Goal: Check status: Check status

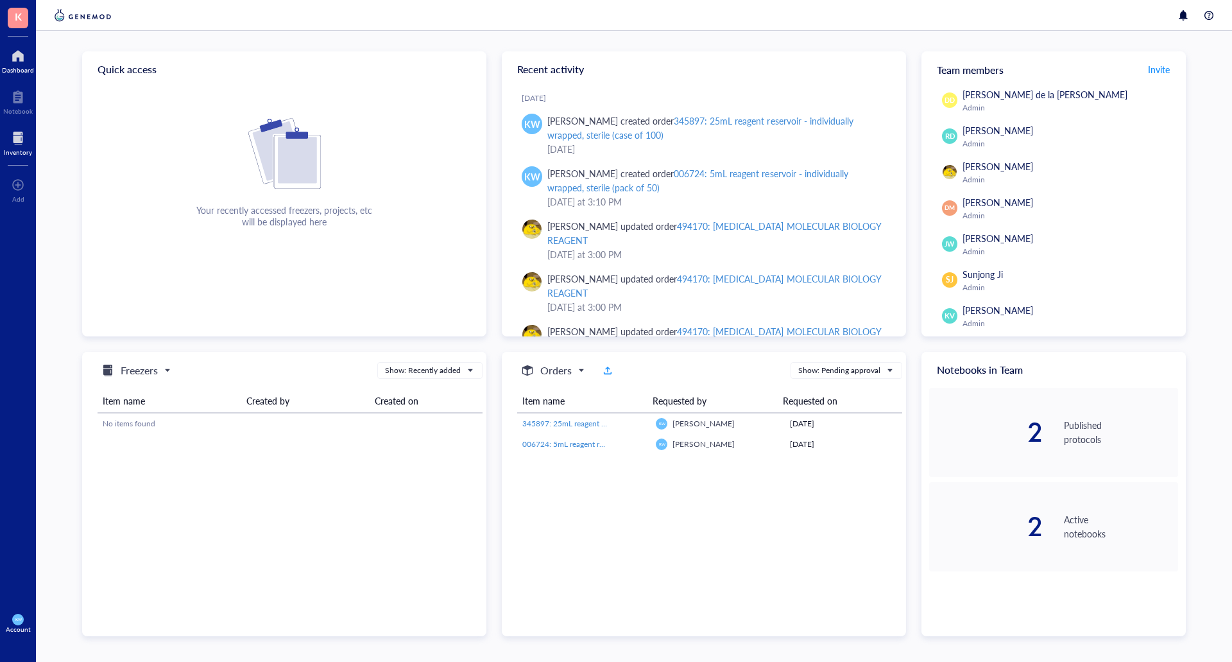
click at [20, 142] on div at bounding box center [18, 138] width 28 height 21
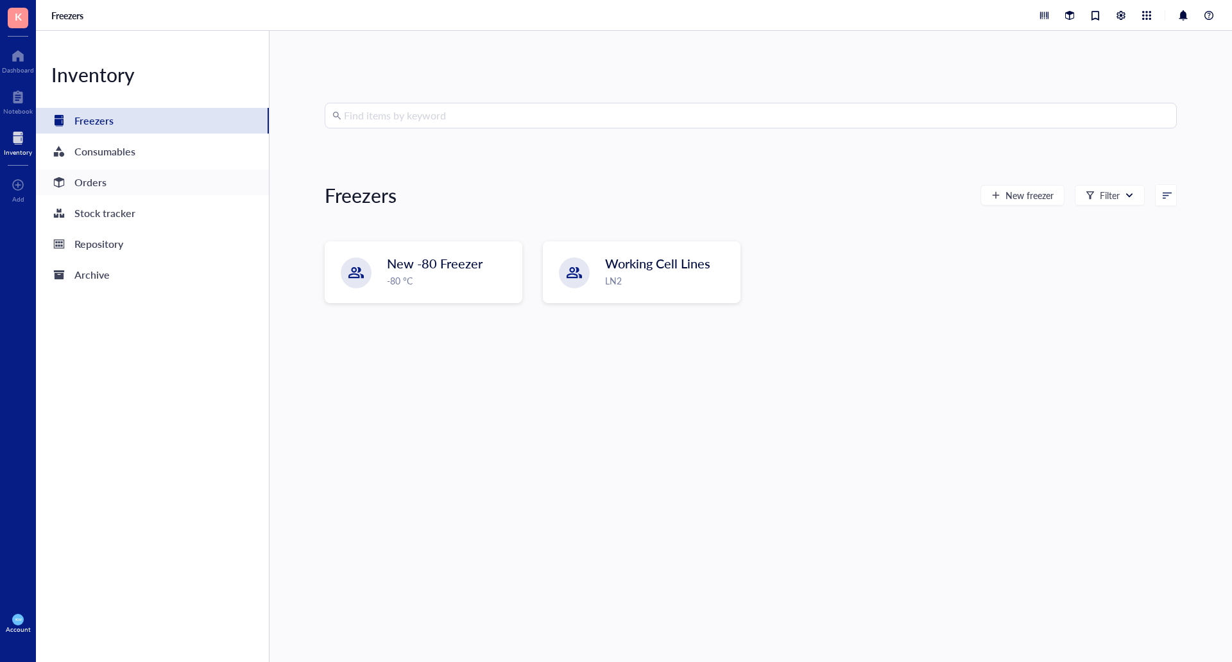
click at [71, 175] on div "Orders" at bounding box center [78, 182] width 55 height 18
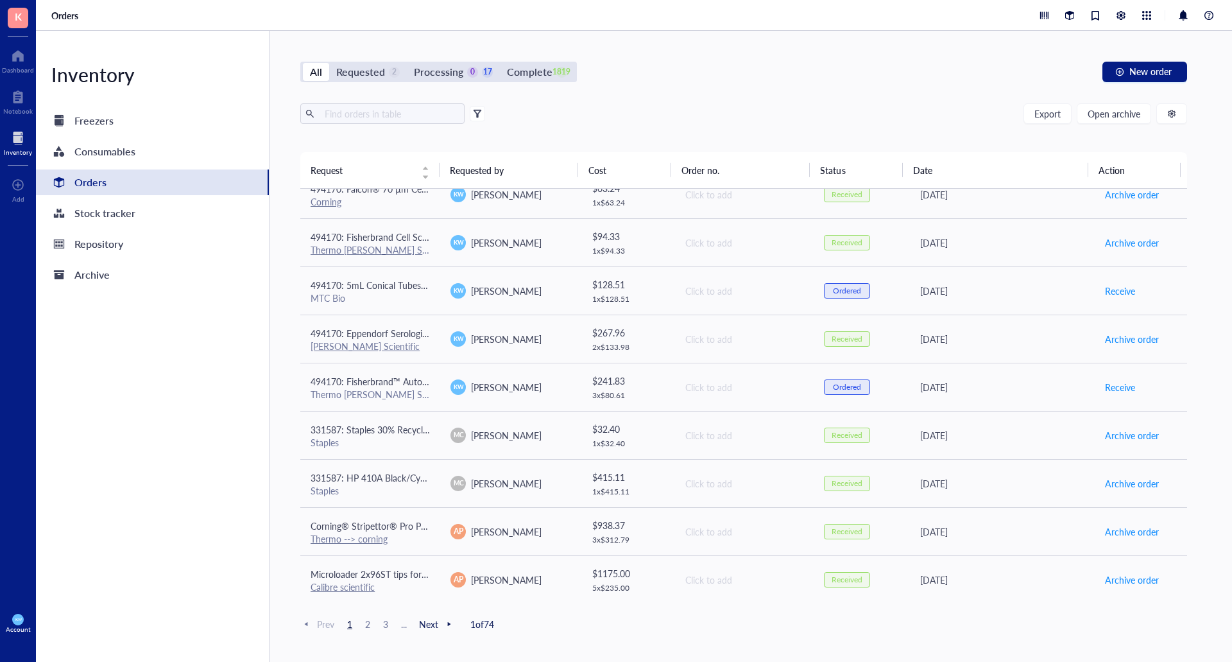
scroll to position [791, 0]
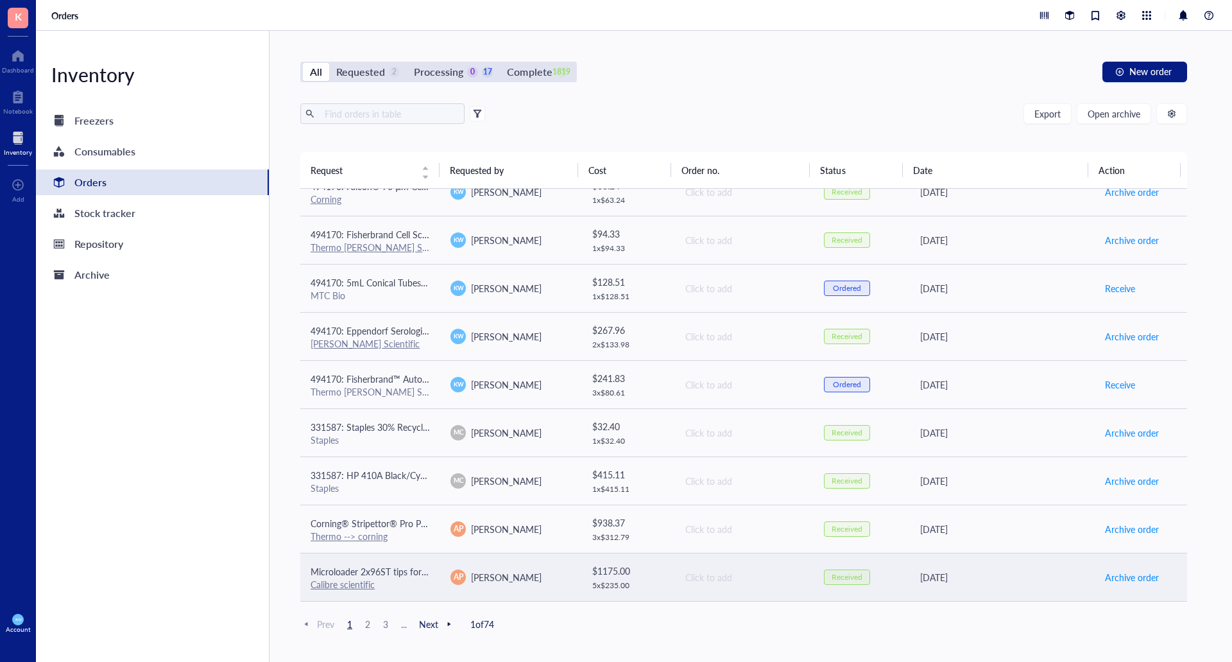
click at [551, 579] on div "AP [PERSON_NAME]" at bounding box center [509, 576] width 119 height 15
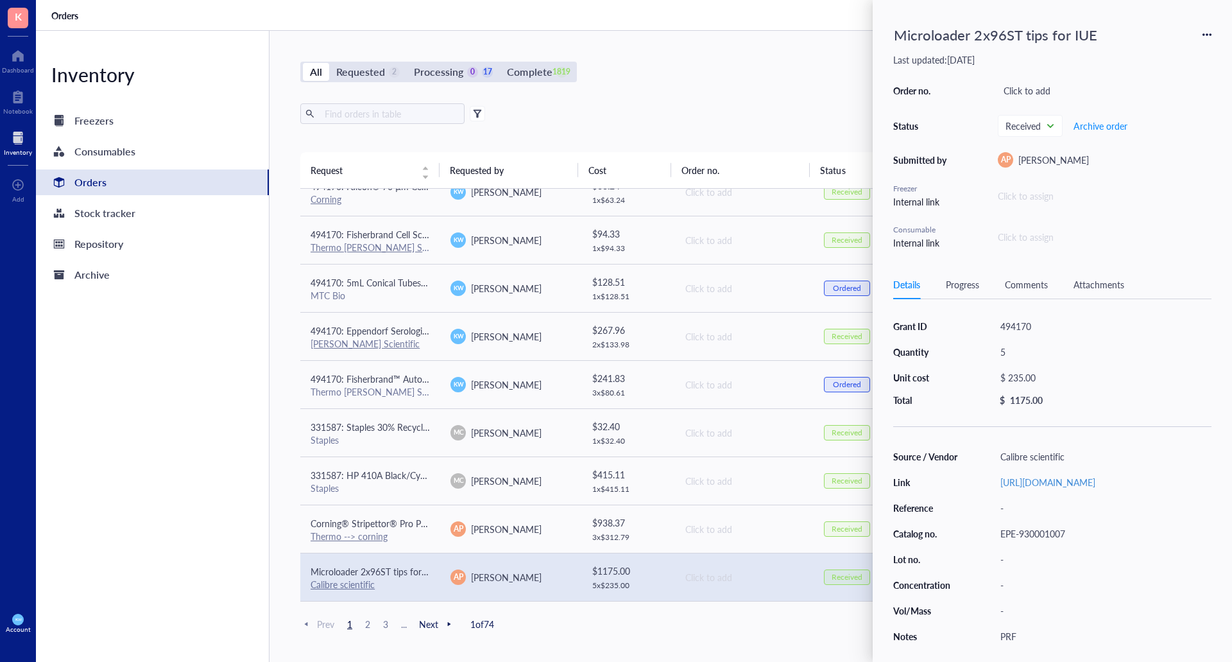
click at [749, 61] on div "All Requested 2 Processing 0 17 Complete 1819 New order Export Open archive Req…" at bounding box center [744, 346] width 948 height 631
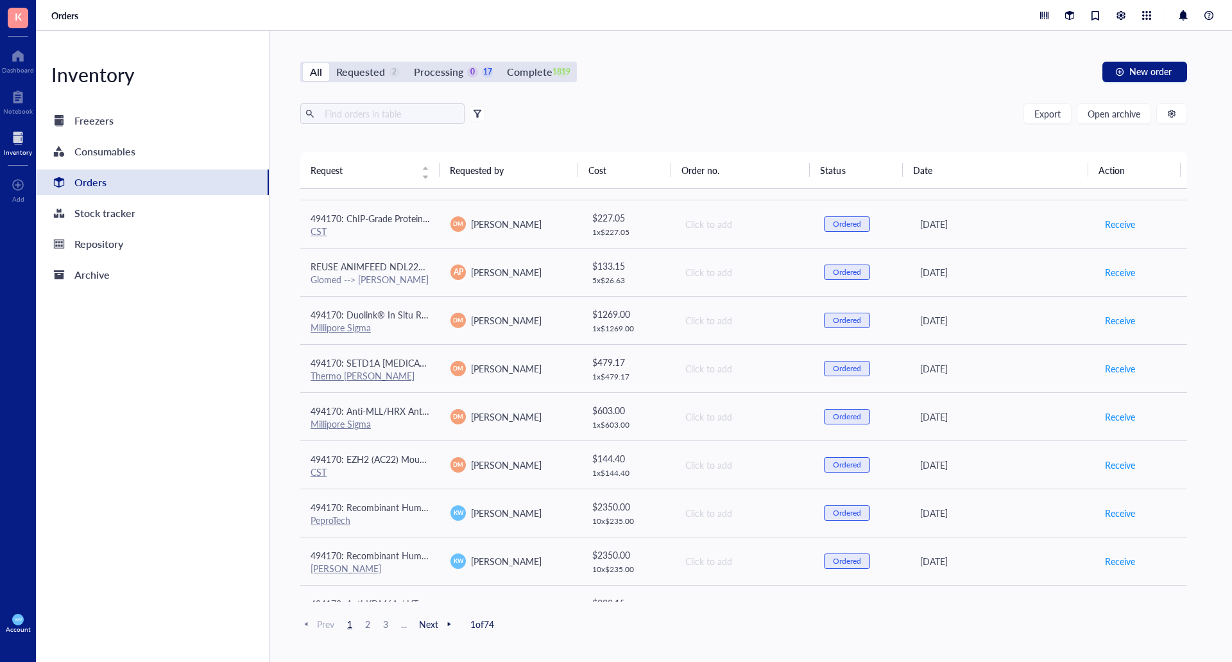
scroll to position [213, 0]
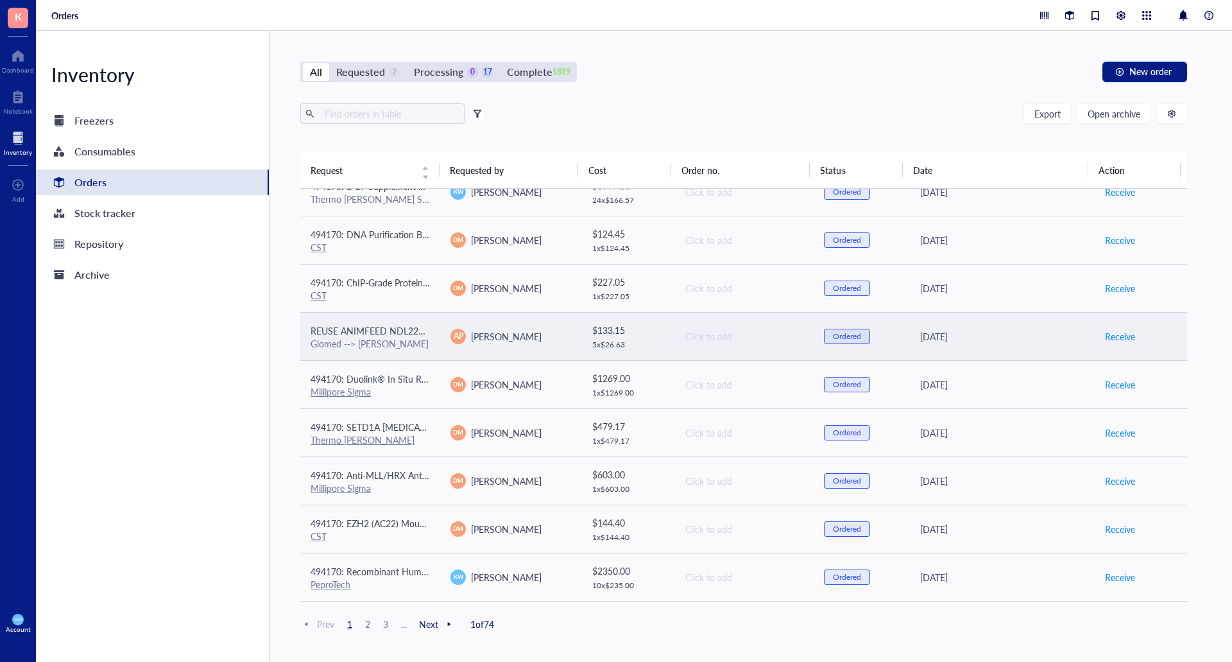
click at [412, 339] on div "Glomed --> [PERSON_NAME]" at bounding box center [370, 344] width 119 height 12
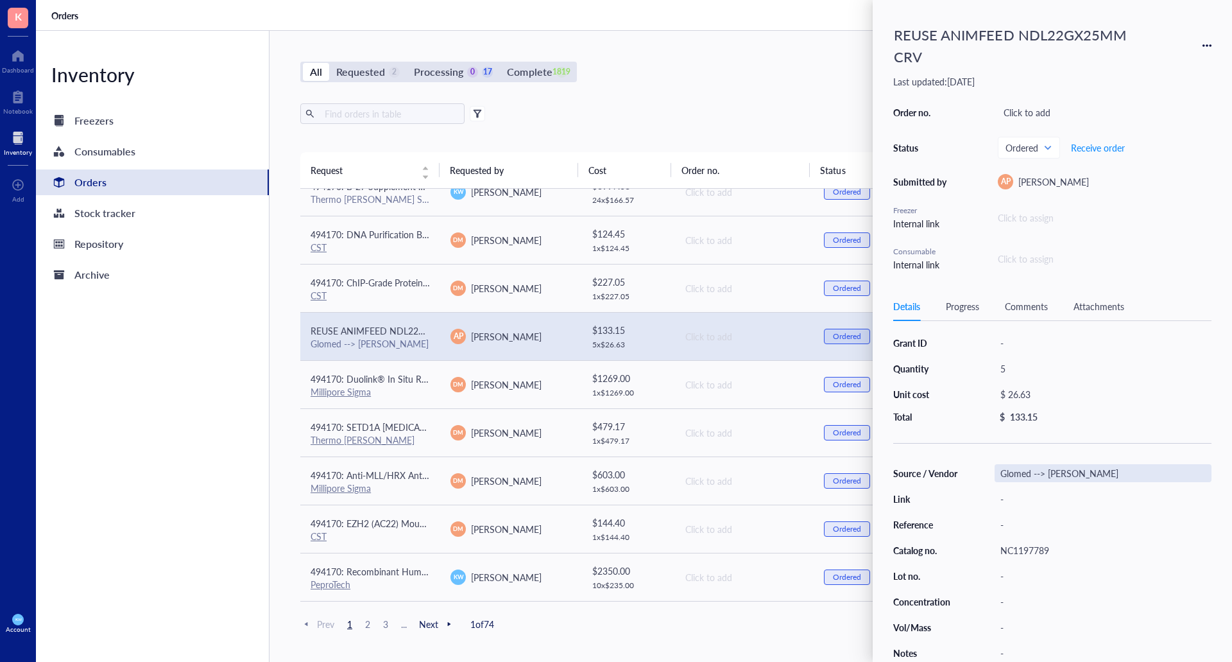
scroll to position [10, 0]
click at [709, 103] on div "Export Open archive" at bounding box center [743, 113] width 887 height 21
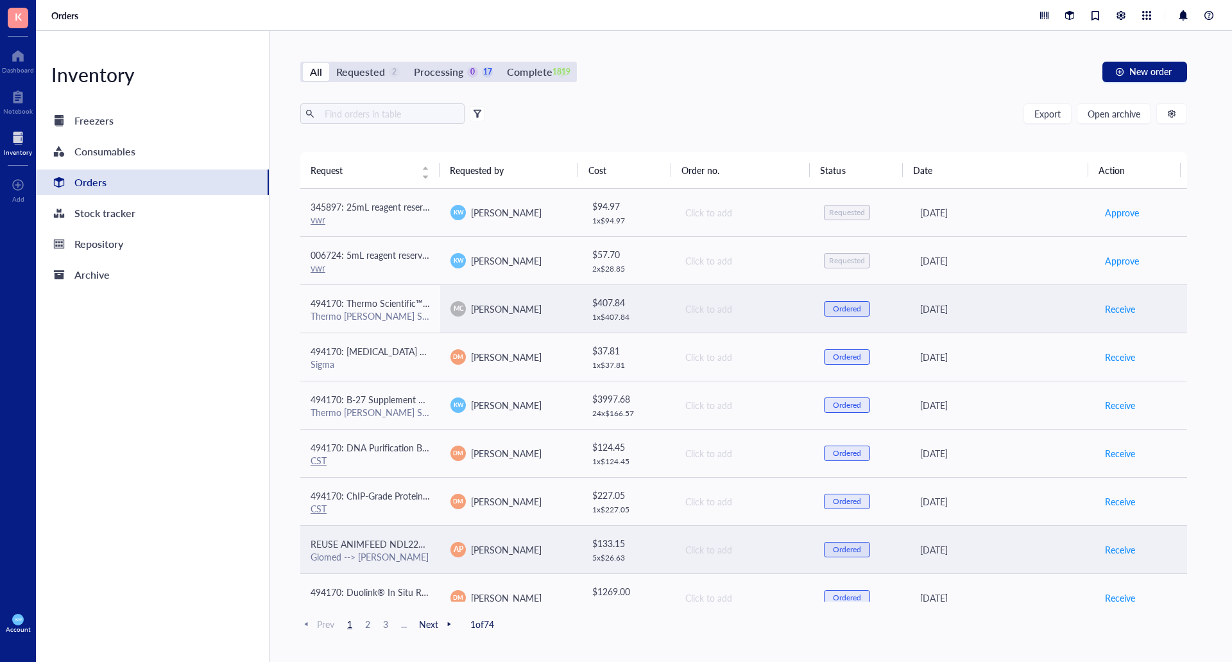
scroll to position [449, 0]
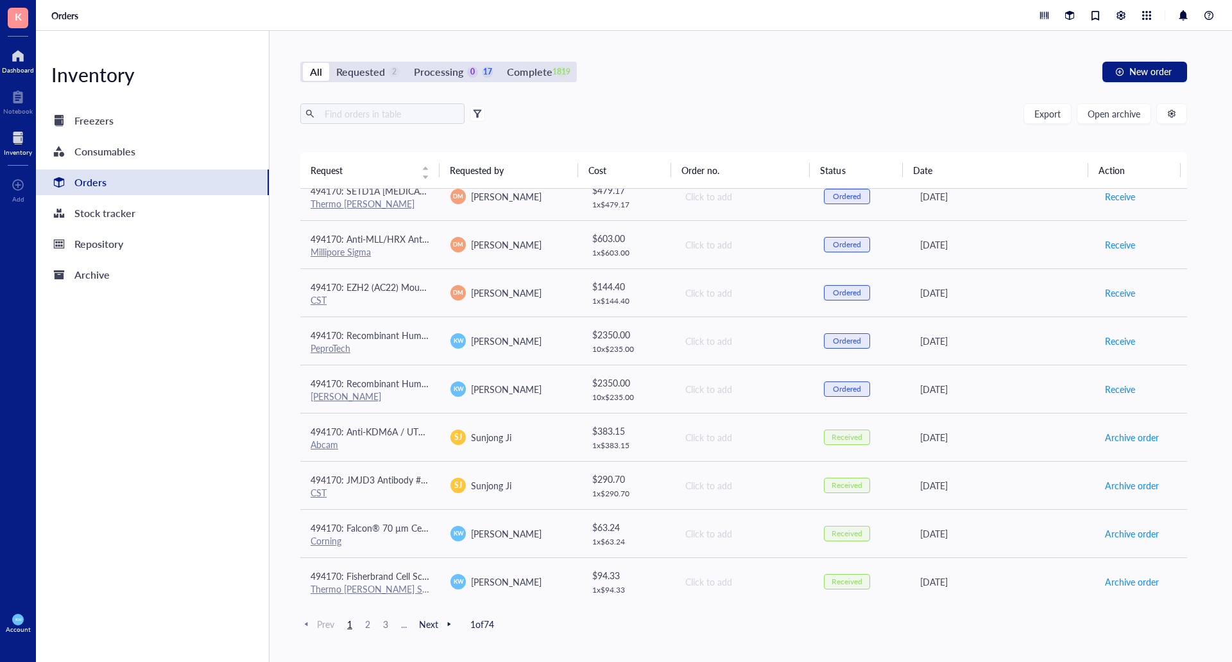
click at [23, 64] on div at bounding box center [18, 56] width 32 height 21
